Goal: Task Accomplishment & Management: Use online tool/utility

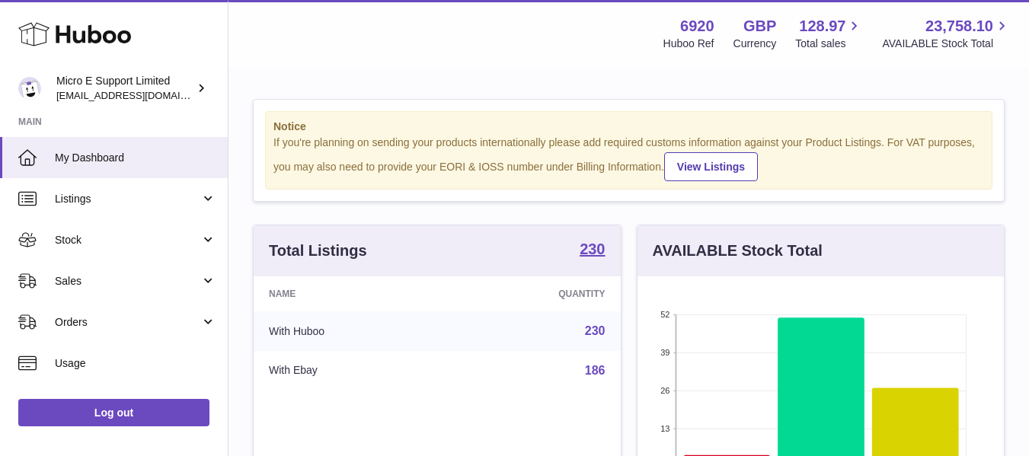
scroll to position [238, 366]
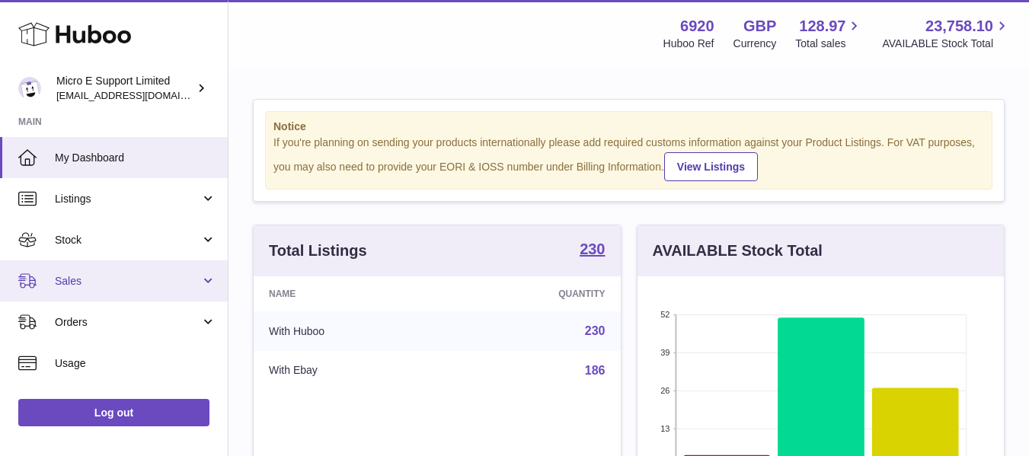
click at [148, 282] on span "Sales" at bounding box center [127, 281] width 145 height 14
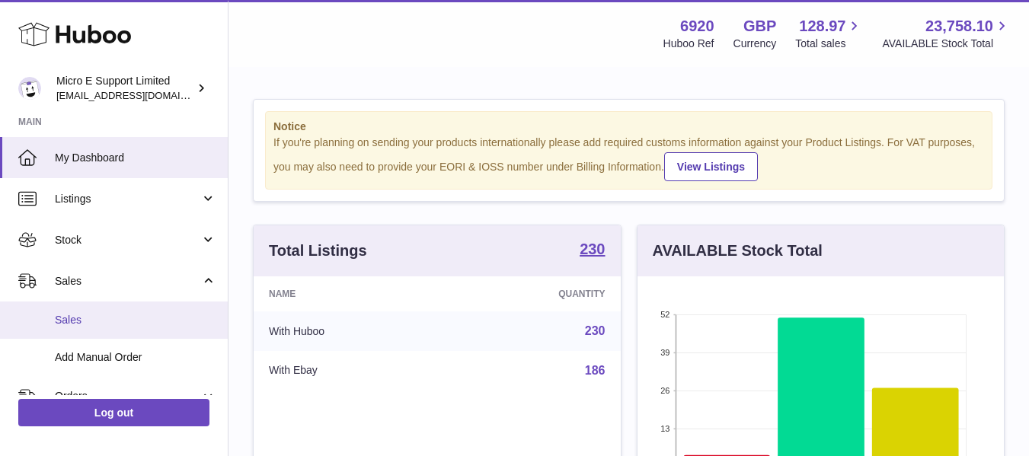
click at [96, 324] on span "Sales" at bounding box center [135, 320] width 161 height 14
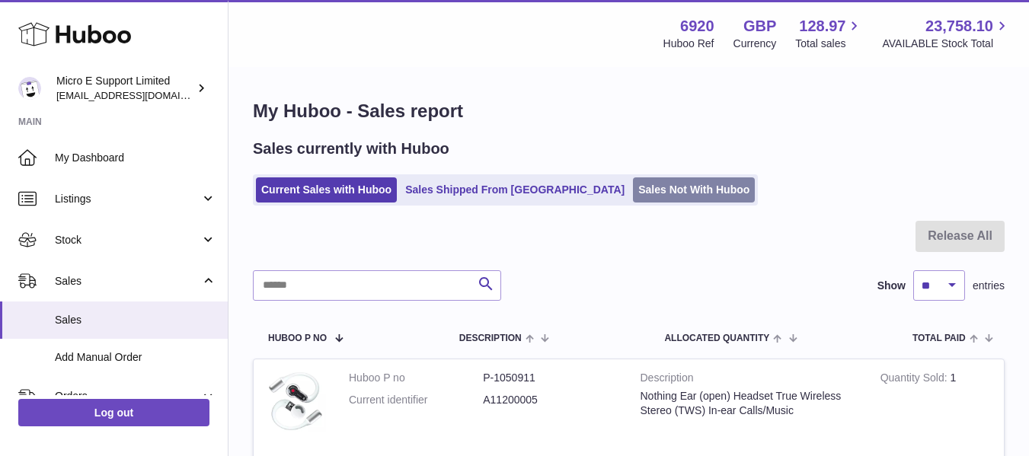
click at [633, 195] on link "Sales Not With Huboo" at bounding box center [694, 189] width 122 height 25
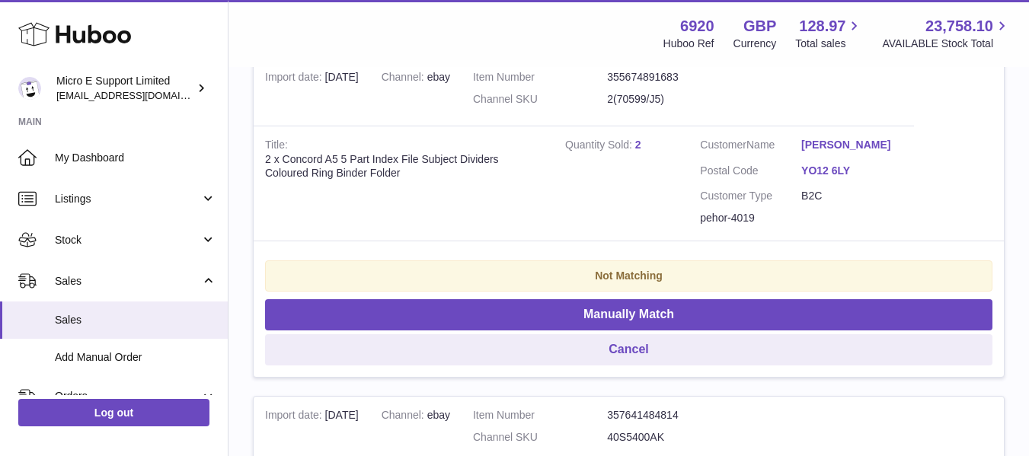
scroll to position [336, 0]
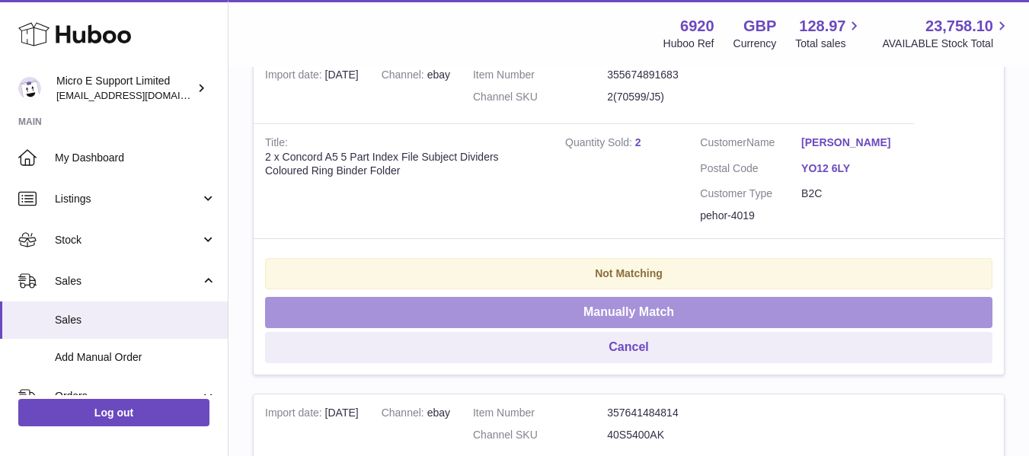
click at [687, 308] on button "Manually Match" at bounding box center [628, 312] width 727 height 31
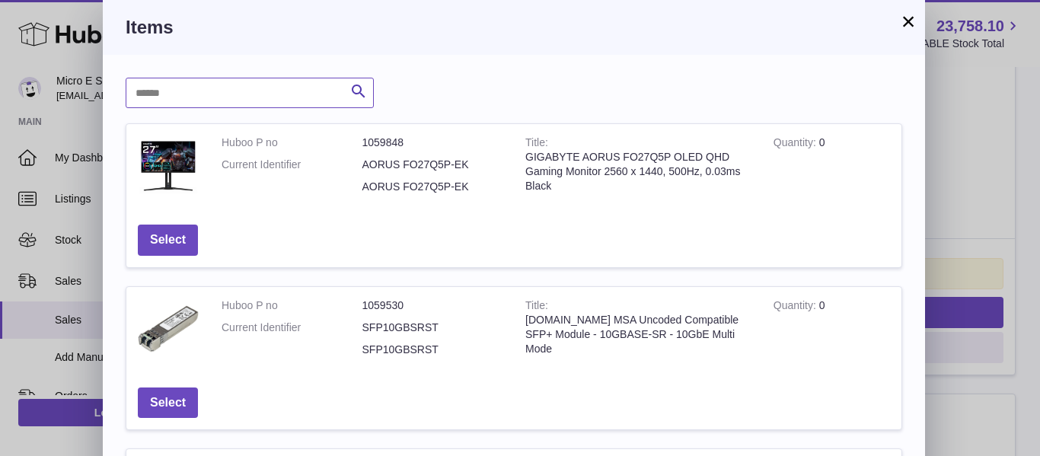
click at [245, 88] on input "text" at bounding box center [250, 93] width 248 height 30
paste input "********"
type input "********"
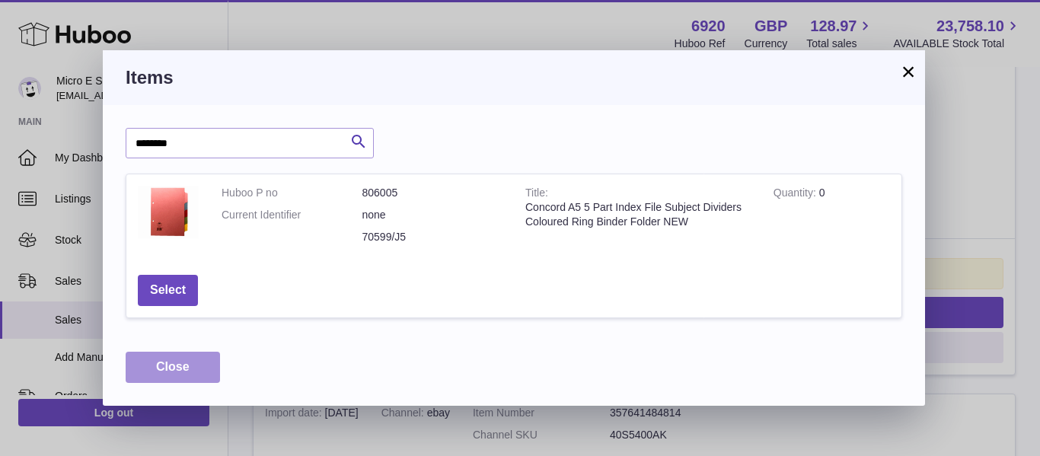
click at [200, 369] on button "Close" at bounding box center [173, 367] width 94 height 31
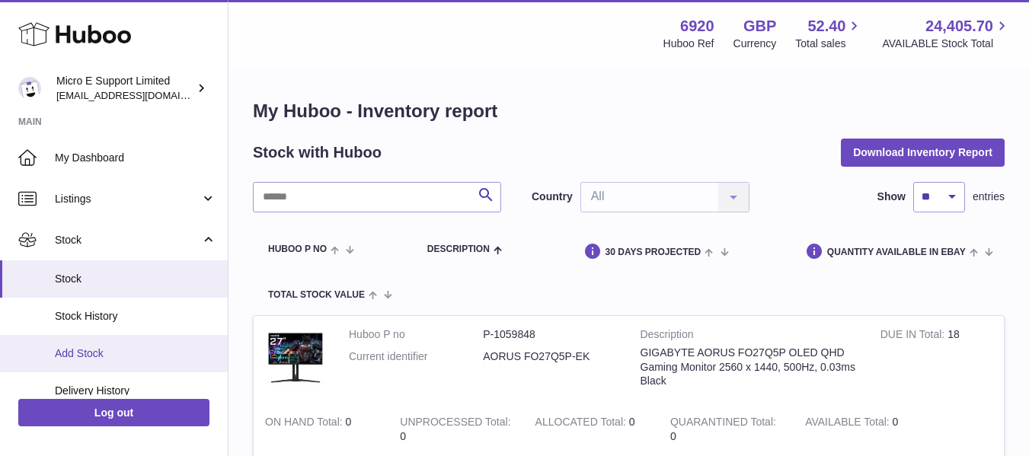
scroll to position [30, 0]
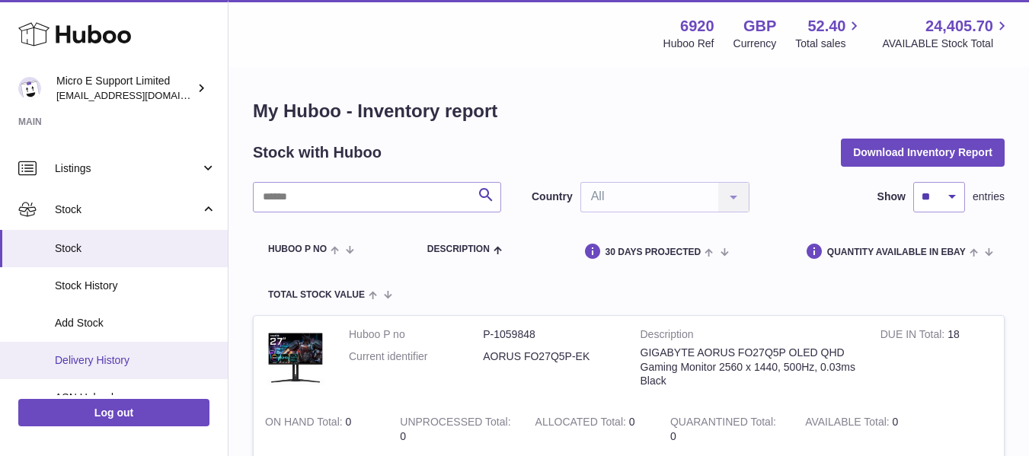
click at [107, 354] on span "Delivery History" at bounding box center [135, 360] width 161 height 14
